Goal: Task Accomplishment & Management: Use online tool/utility

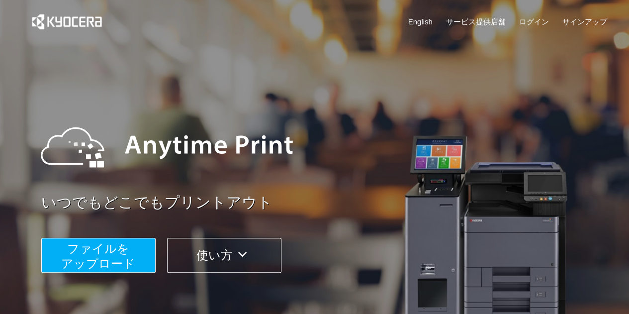
click at [118, 222] on div "いつでもどこでもプリントアウト ファイルを ​​アップロード 使い方" at bounding box center [327, 188] width 572 height 171
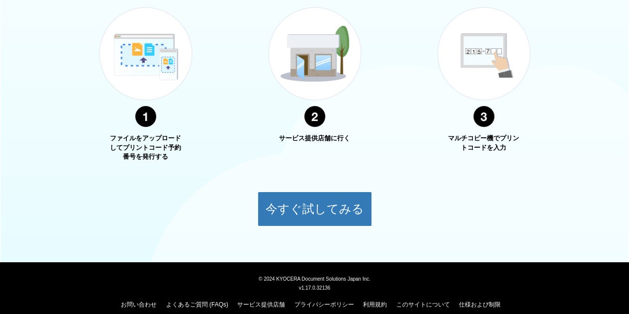
scroll to position [116, 0]
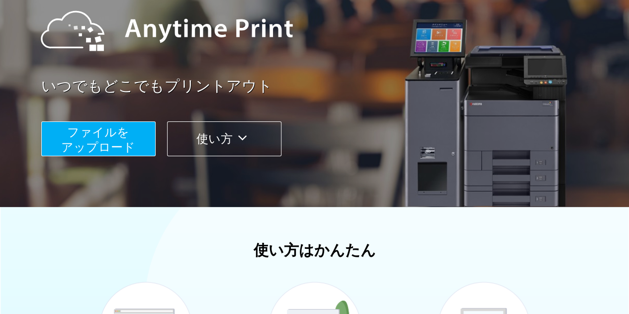
click at [100, 140] on span "ファイルを ​​アップロード" at bounding box center [98, 139] width 74 height 28
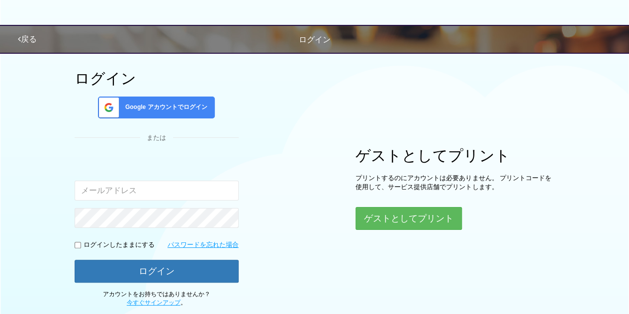
scroll to position [103, 0]
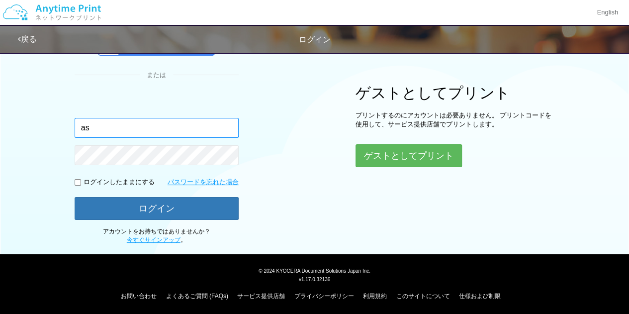
type input "a"
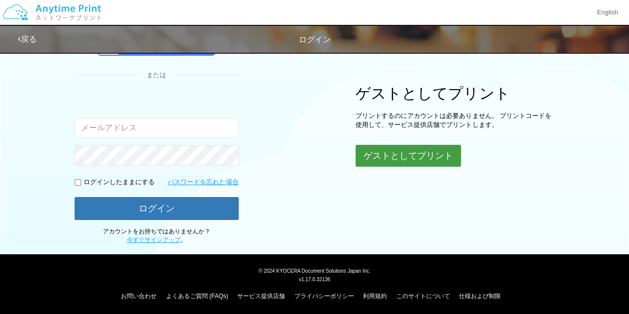
click at [365, 158] on button "ゲストとしてプリント" at bounding box center [408, 156] width 105 height 22
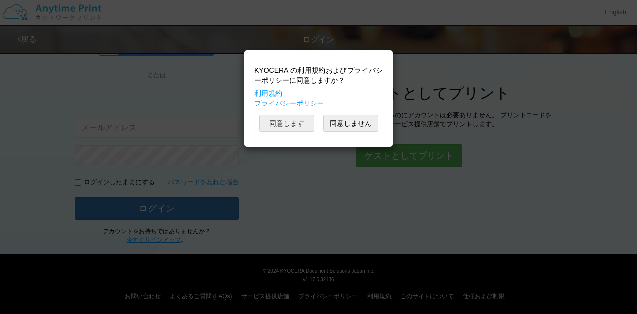
click at [275, 116] on button "同意します" at bounding box center [286, 123] width 55 height 17
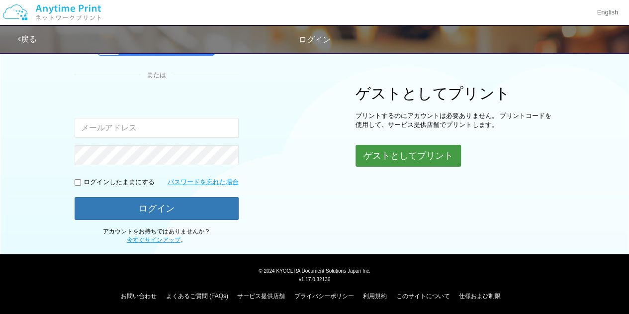
click at [404, 157] on button "ゲストとしてプリント" at bounding box center [408, 156] width 105 height 22
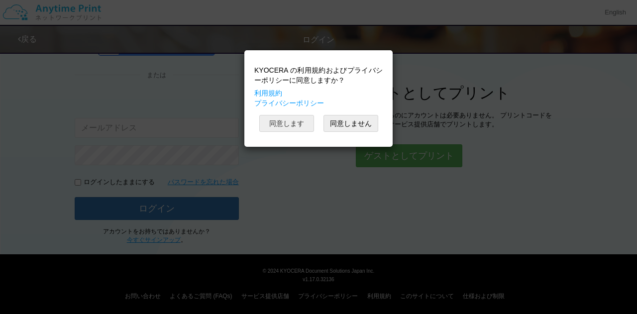
click at [297, 123] on button "同意します" at bounding box center [286, 123] width 55 height 17
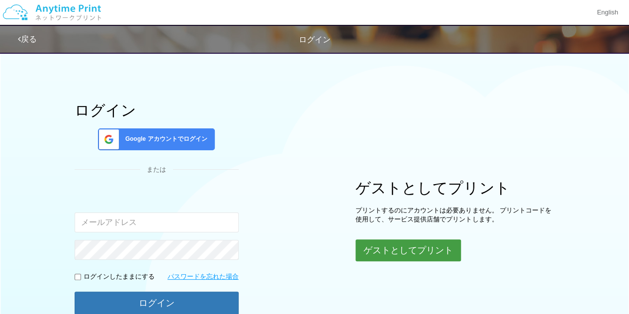
scroll to position [0, 0]
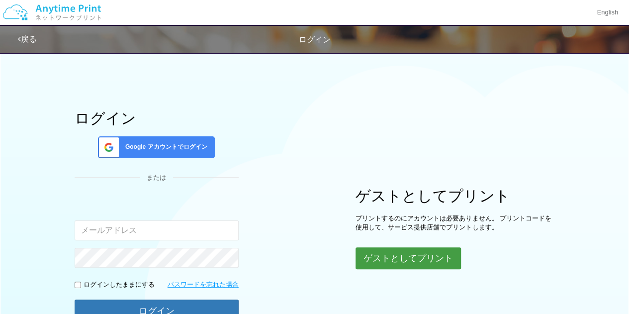
click at [407, 252] on button "ゲストとしてプリント" at bounding box center [408, 258] width 105 height 22
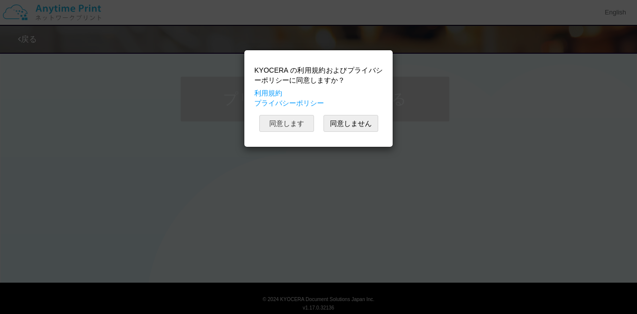
click at [305, 127] on button "同意します" at bounding box center [286, 123] width 55 height 17
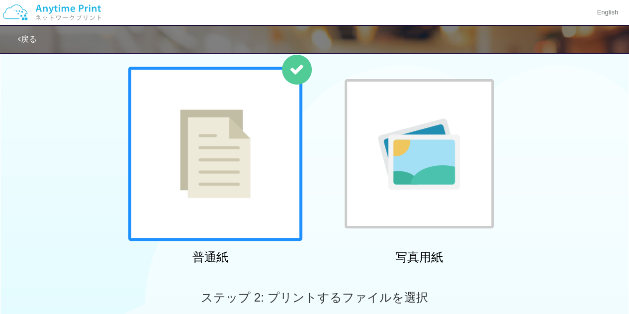
scroll to position [60, 0]
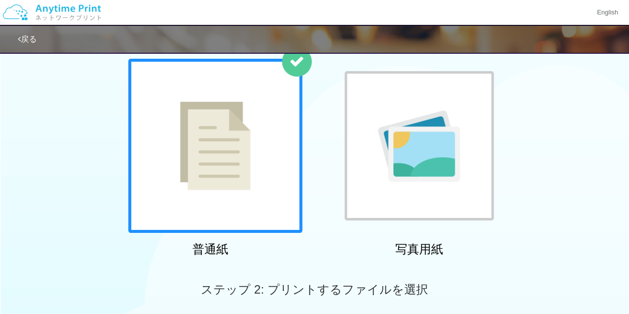
click at [238, 170] on div at bounding box center [215, 146] width 174 height 174
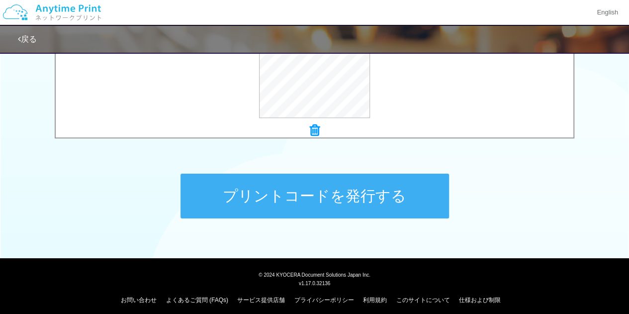
scroll to position [442, 0]
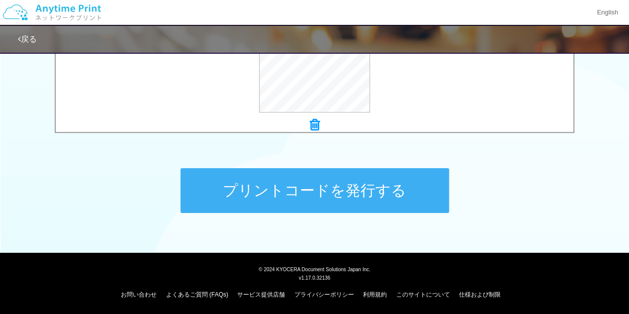
click at [343, 190] on button "プリントコードを発行する" at bounding box center [315, 190] width 269 height 45
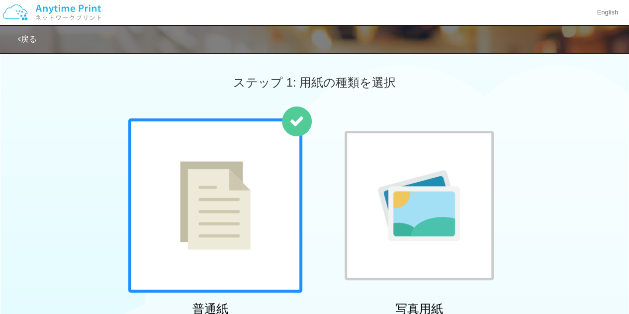
scroll to position [275, 0]
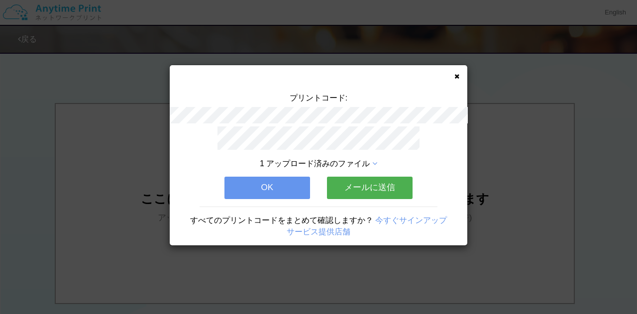
click at [294, 188] on button "OK" at bounding box center [267, 188] width 86 height 22
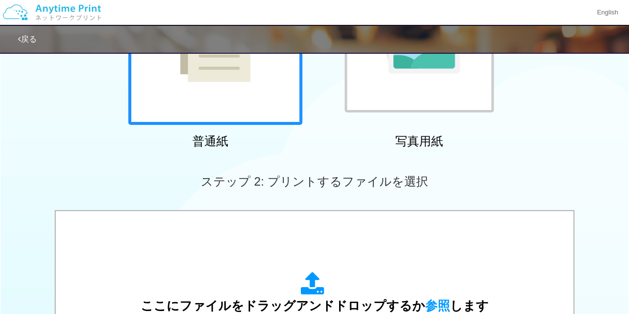
scroll to position [0, 0]
